Goal: Information Seeking & Learning: Learn about a topic

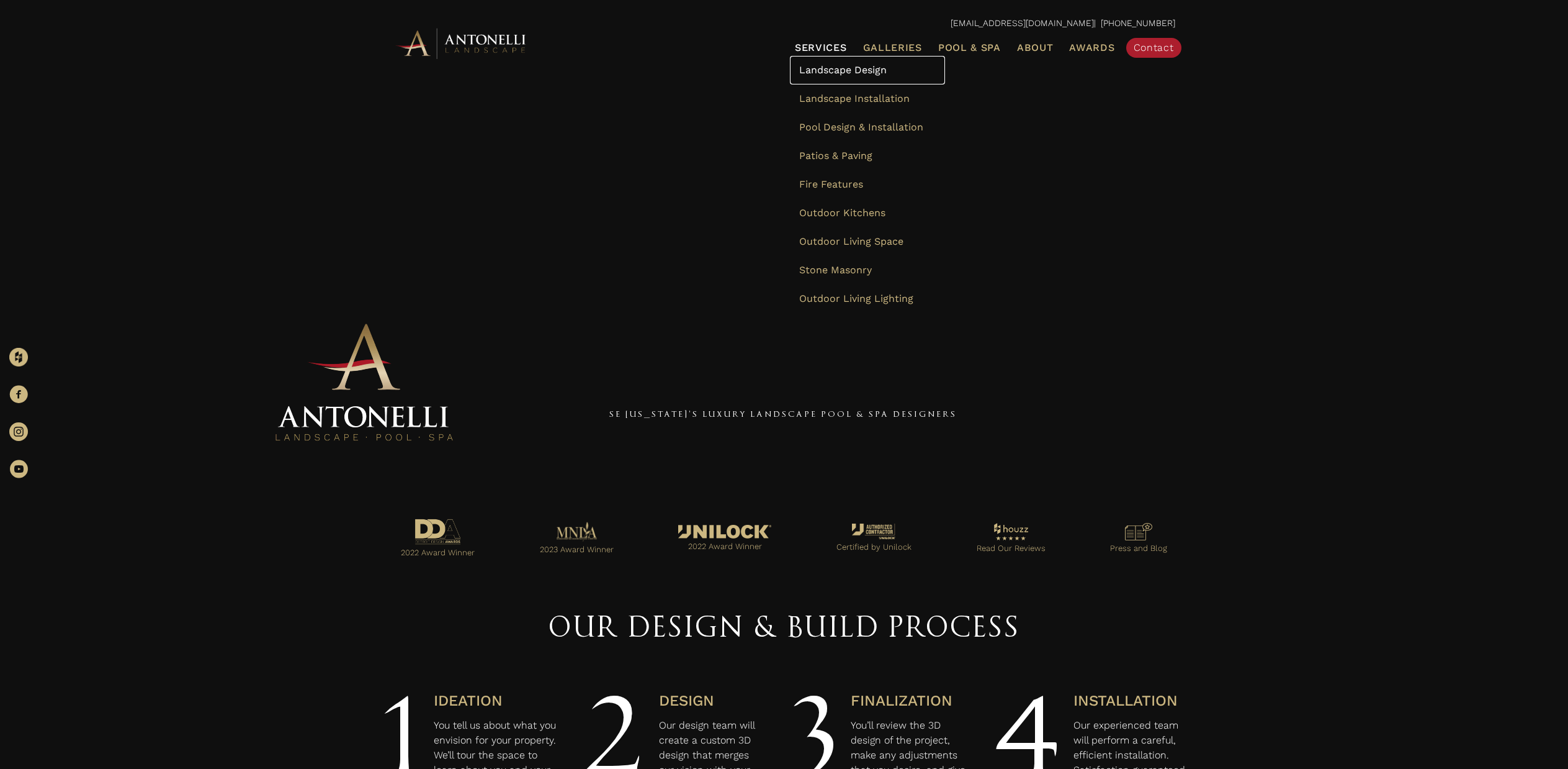
click at [769, 72] on span "Landscape Design" at bounding box center [843, 69] width 87 height 12
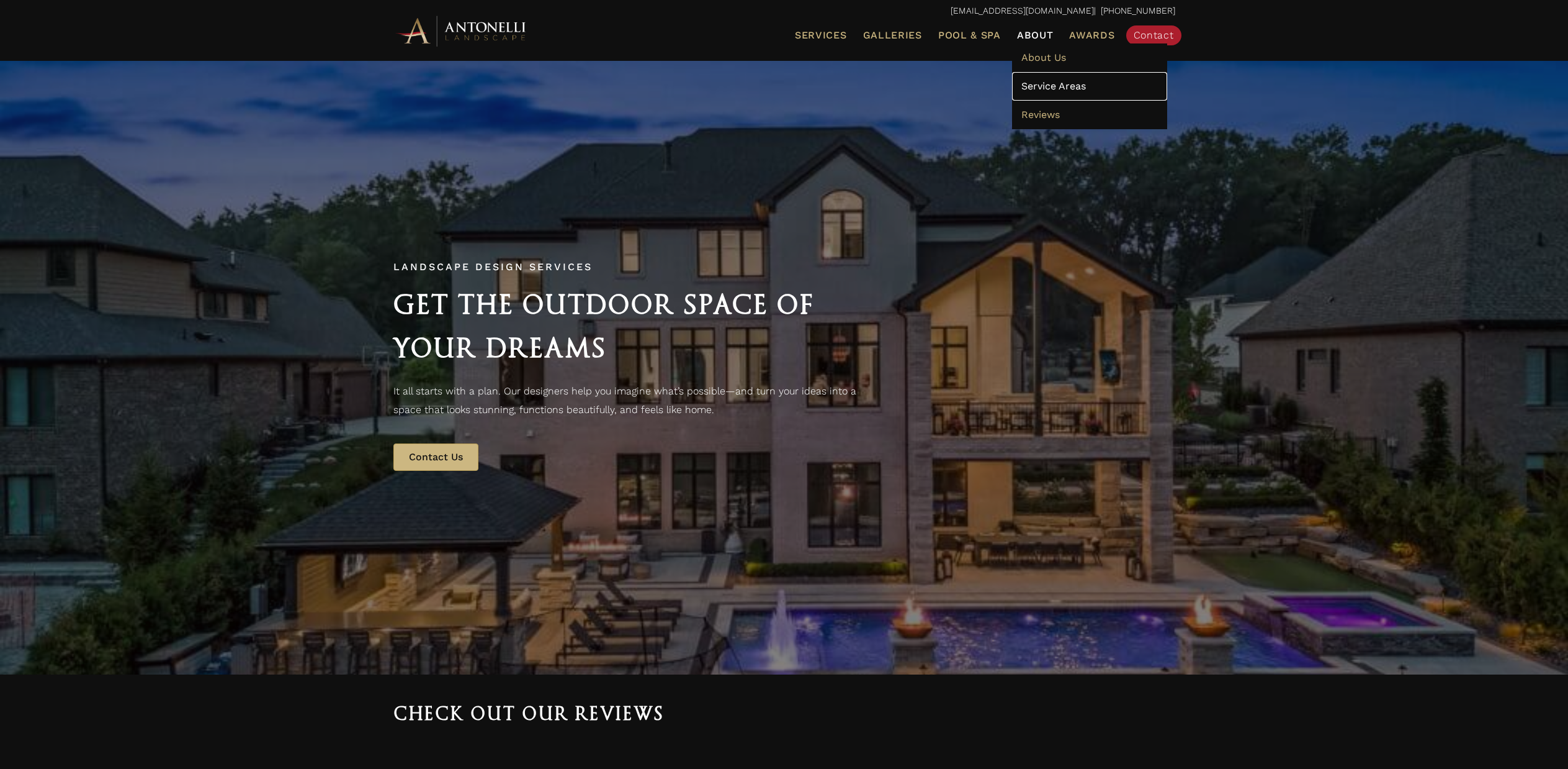
click at [1052, 84] on span "Service Areas" at bounding box center [1053, 86] width 64 height 12
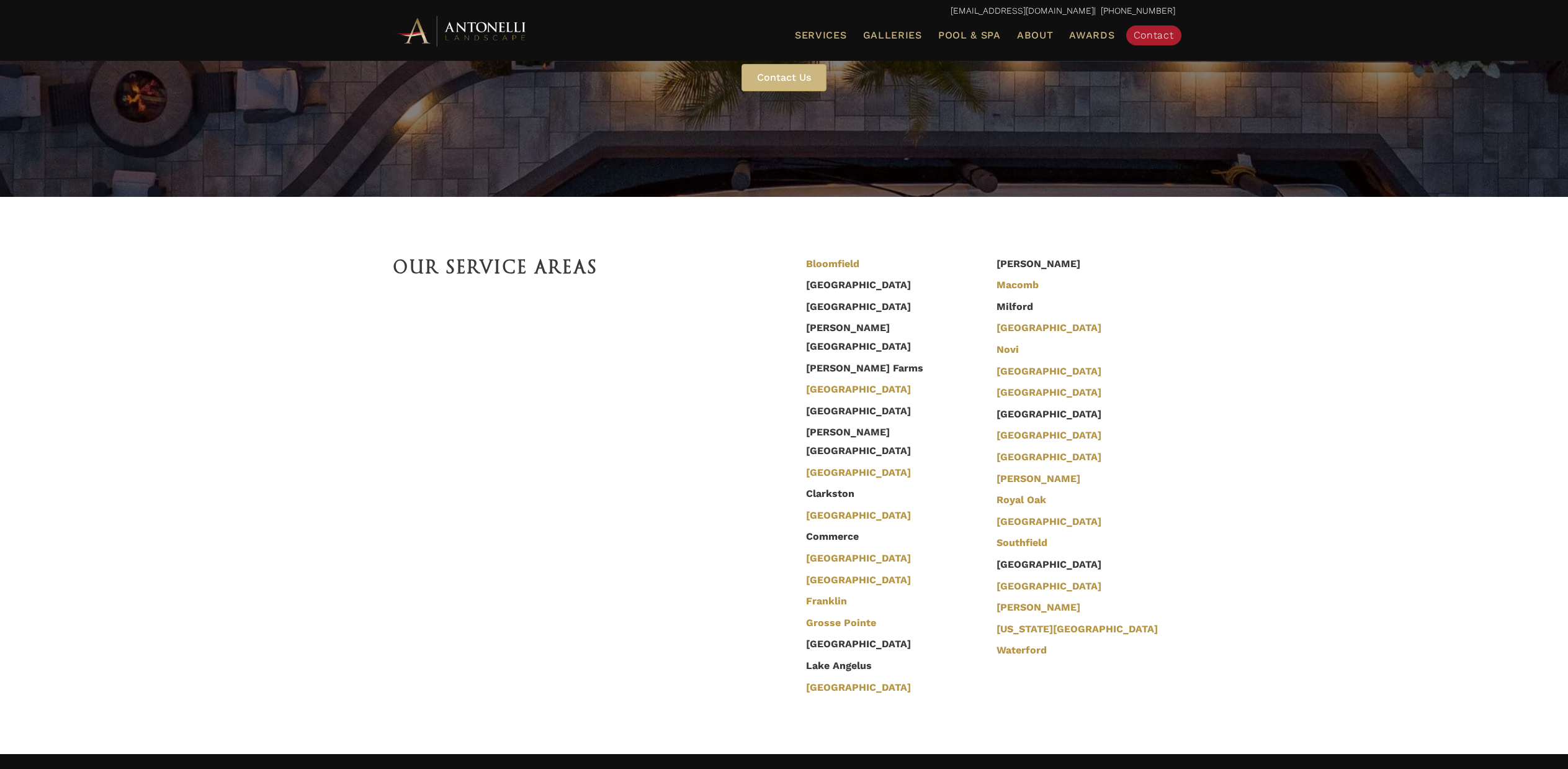
scroll to position [248, 0]
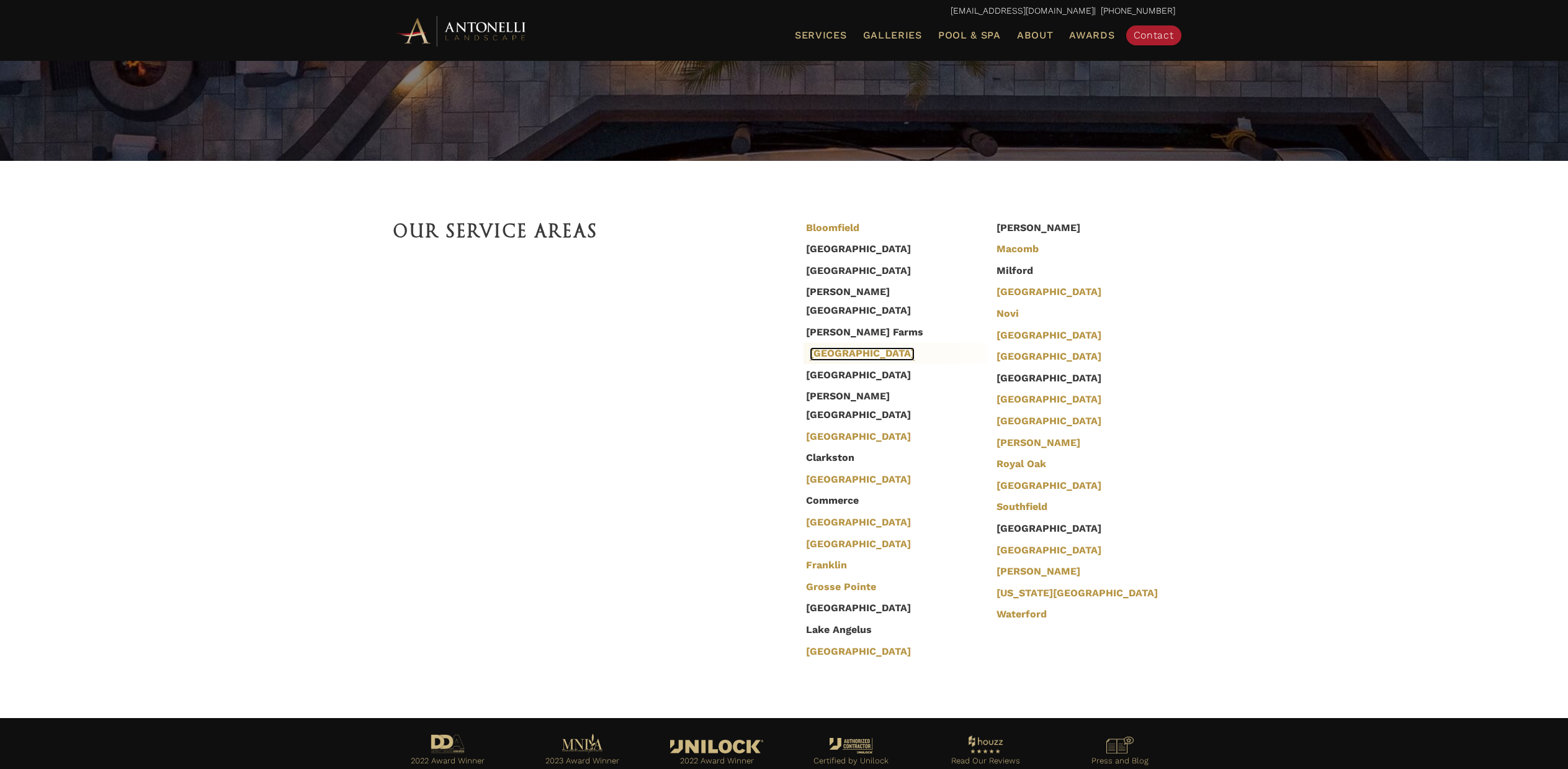
click at [840, 348] on link "[GEOGRAPHIC_DATA]" at bounding box center [862, 354] width 105 height 14
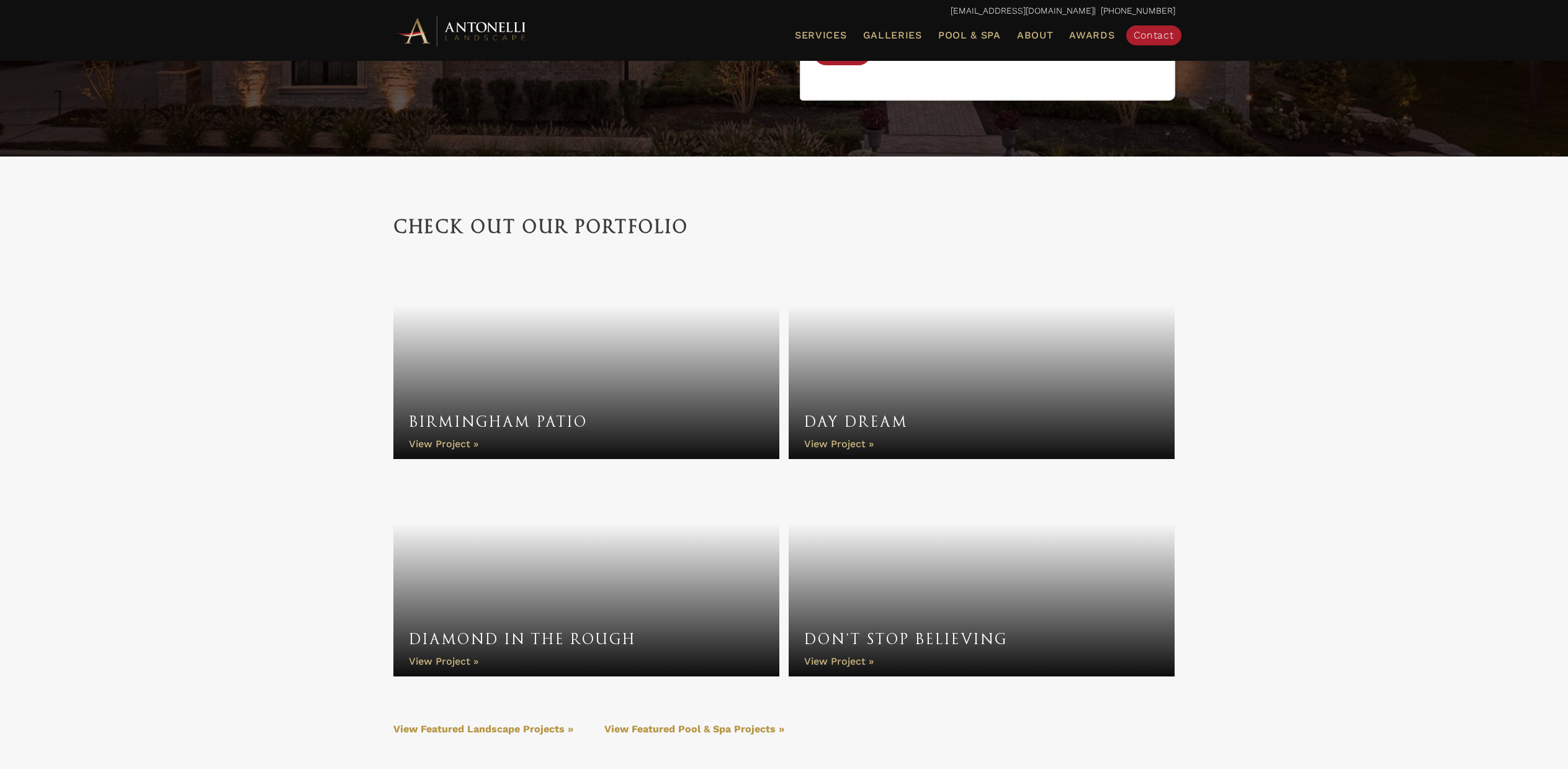
scroll to position [4037, 0]
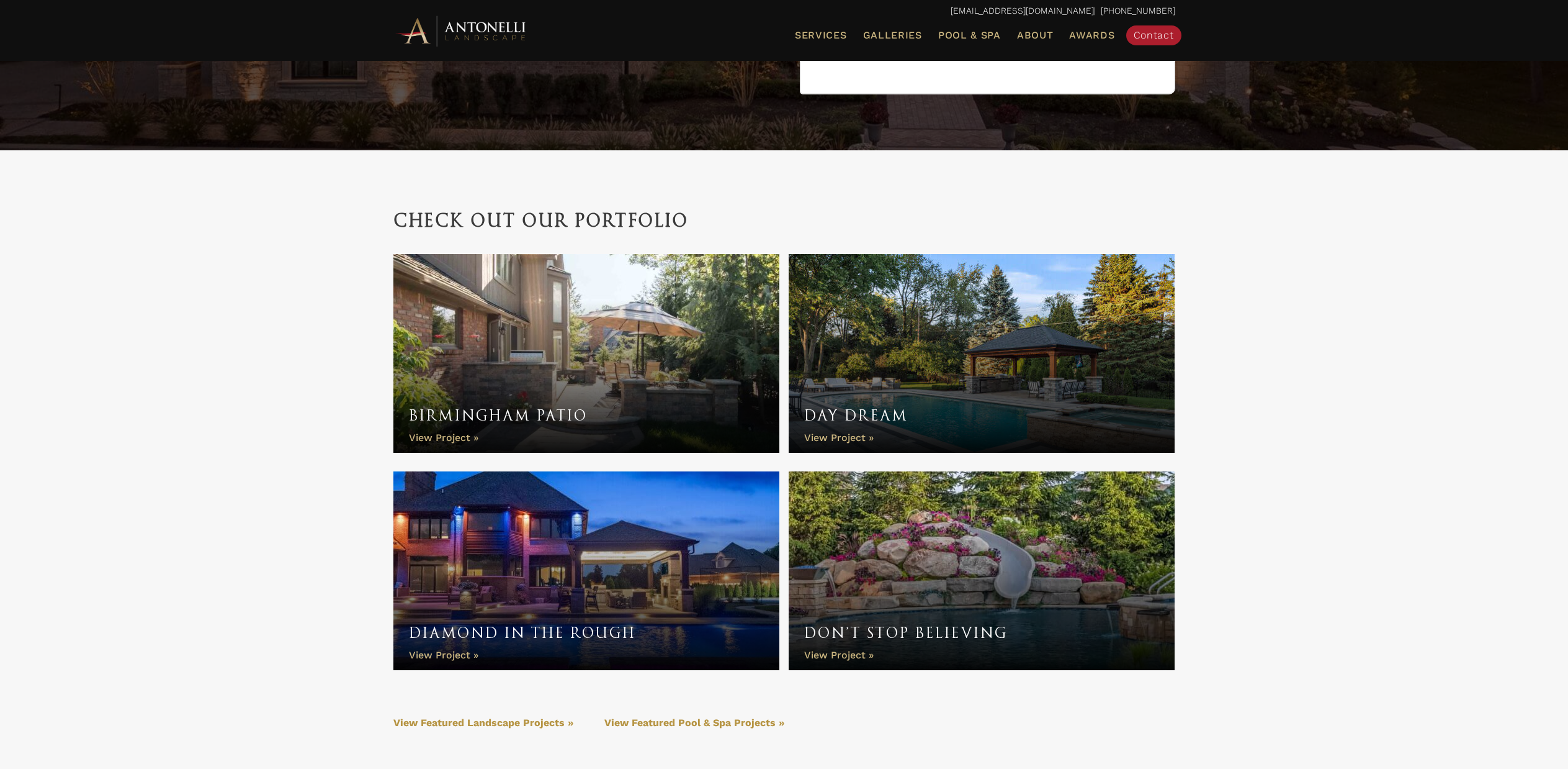
click at [536, 401] on link "Birmingham Patio" at bounding box center [587, 353] width 387 height 199
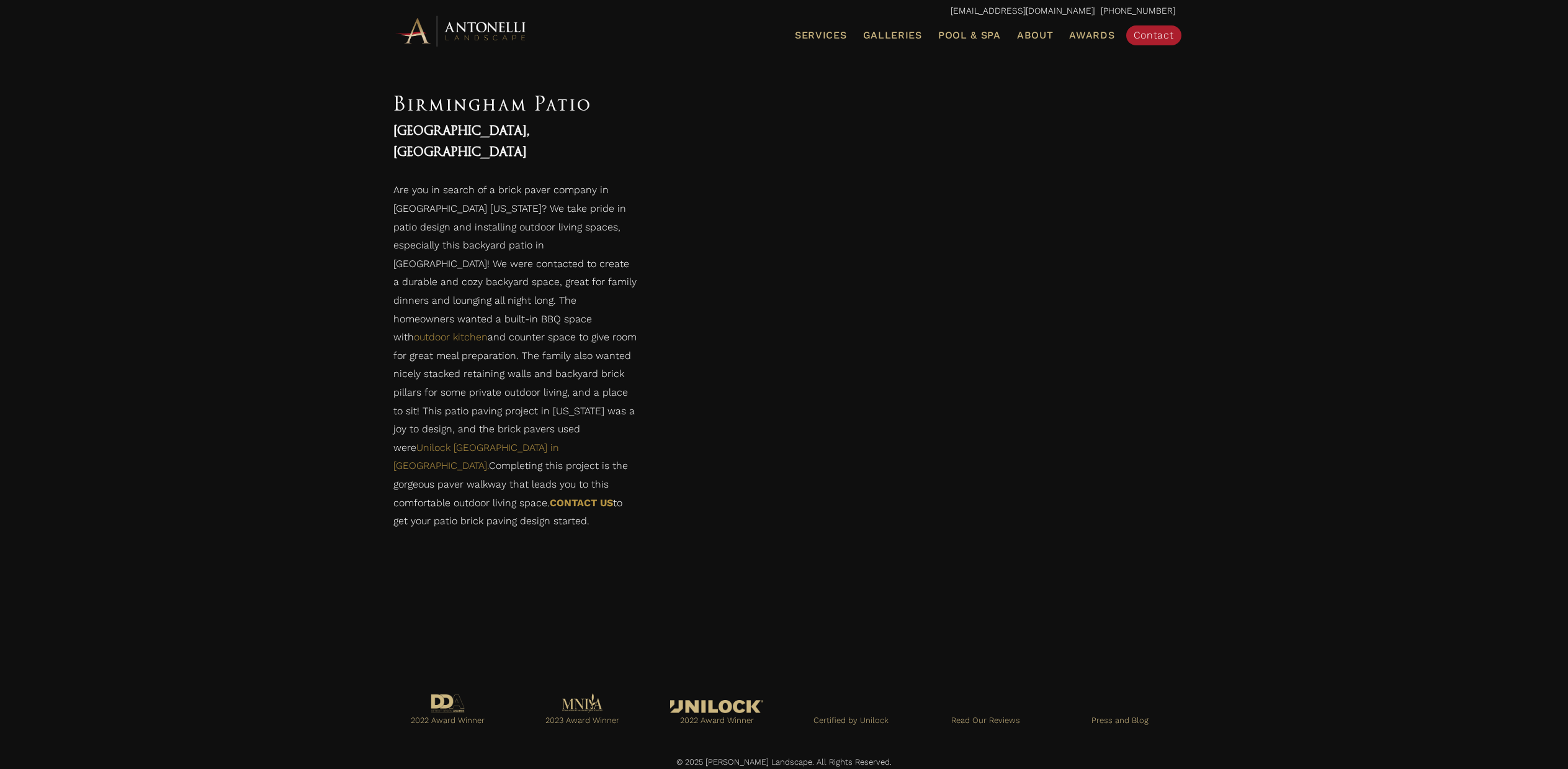
scroll to position [806, 0]
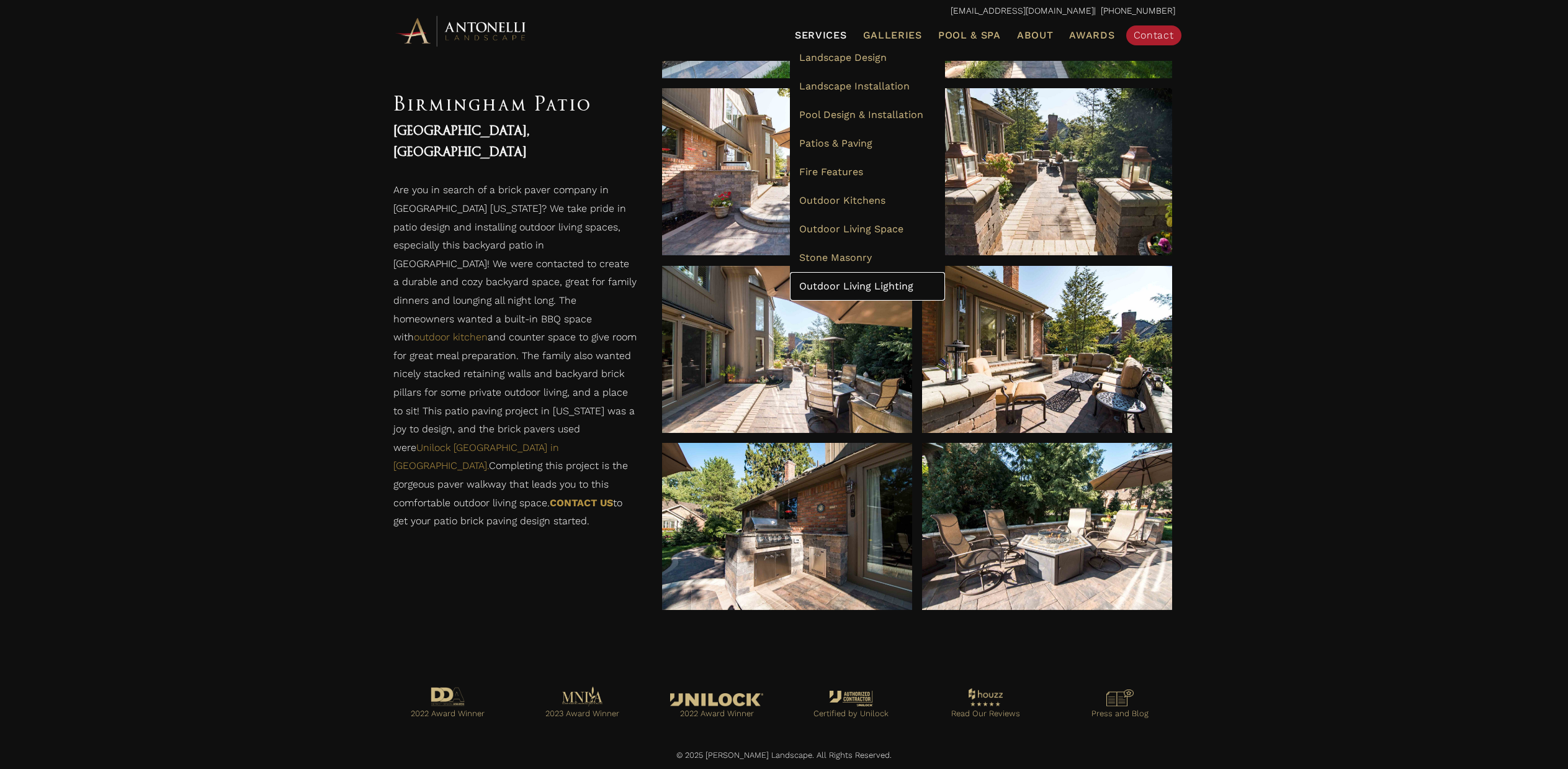
click at [868, 283] on span "Outdoor Living Lighting" at bounding box center [857, 285] width 114 height 12
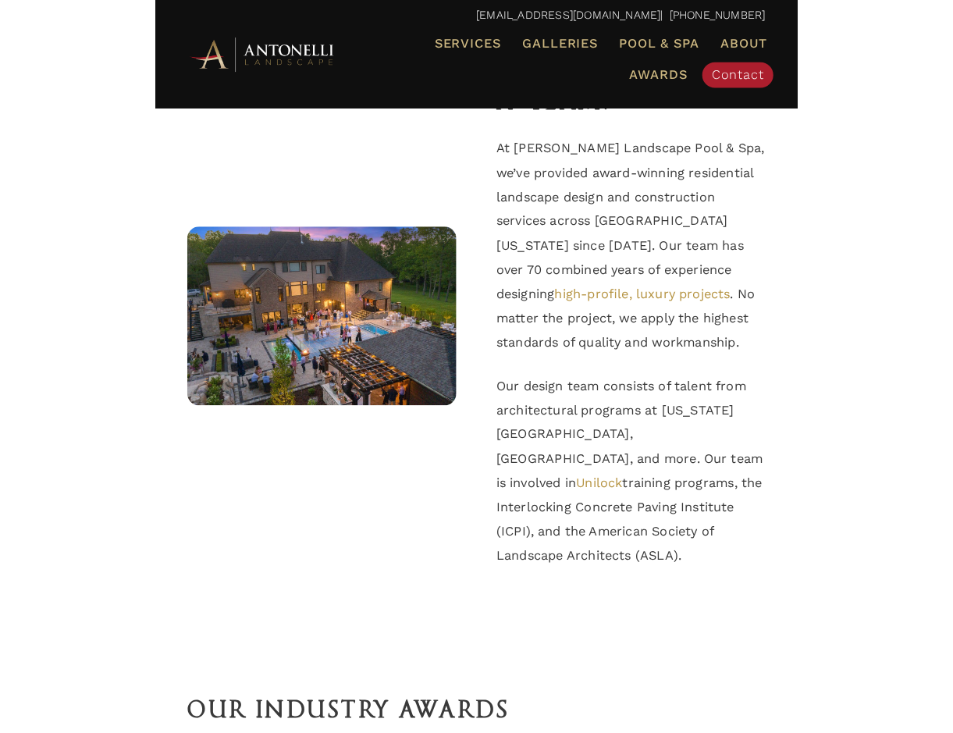
scroll to position [2858, 0]
